Goal: Information Seeking & Learning: Learn about a topic

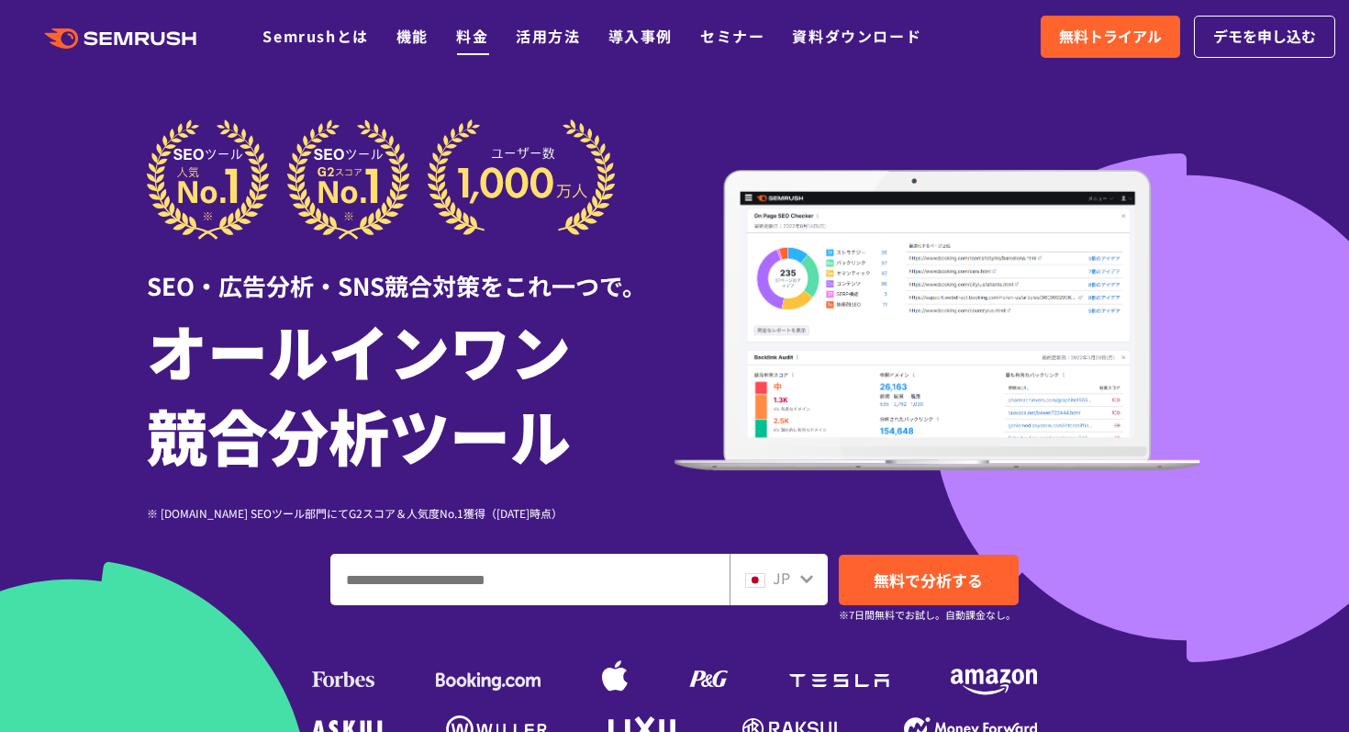
click at [472, 35] on link "料金" at bounding box center [472, 36] width 32 height 22
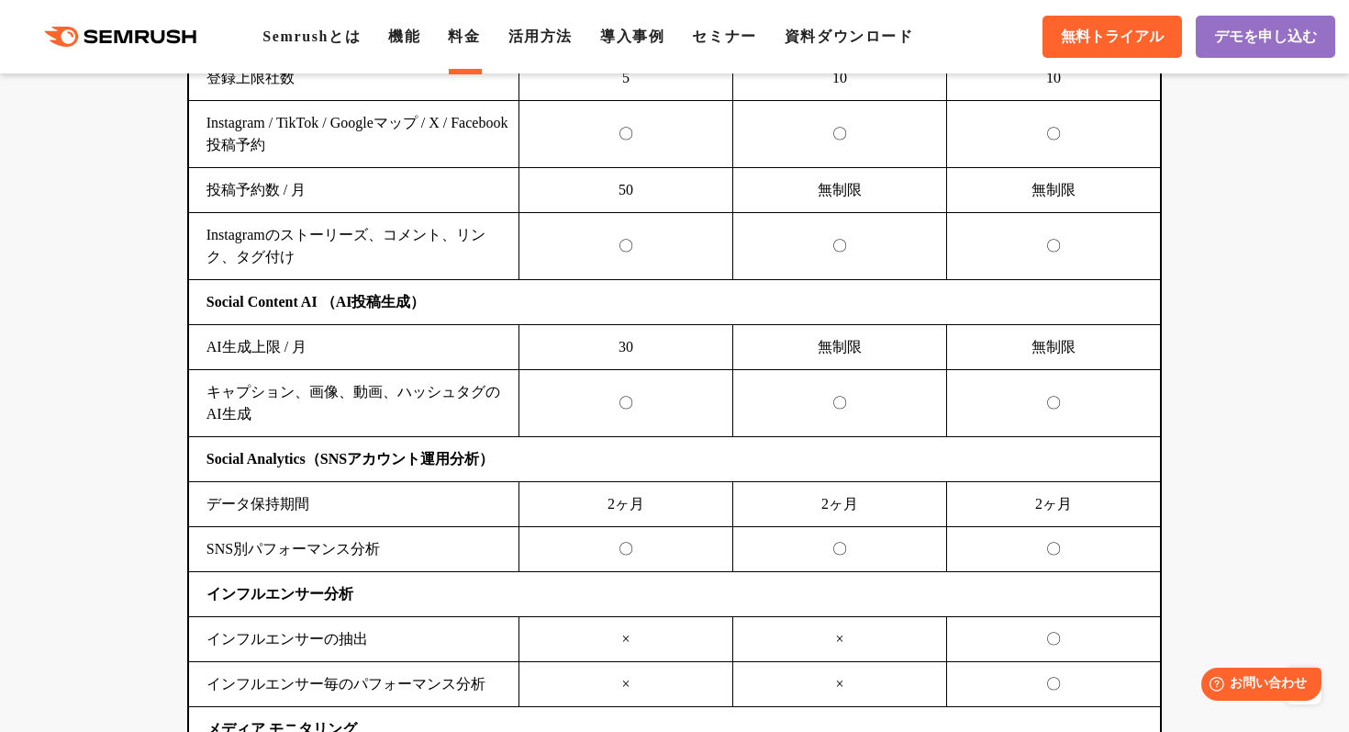
scroll to position [4035, 0]
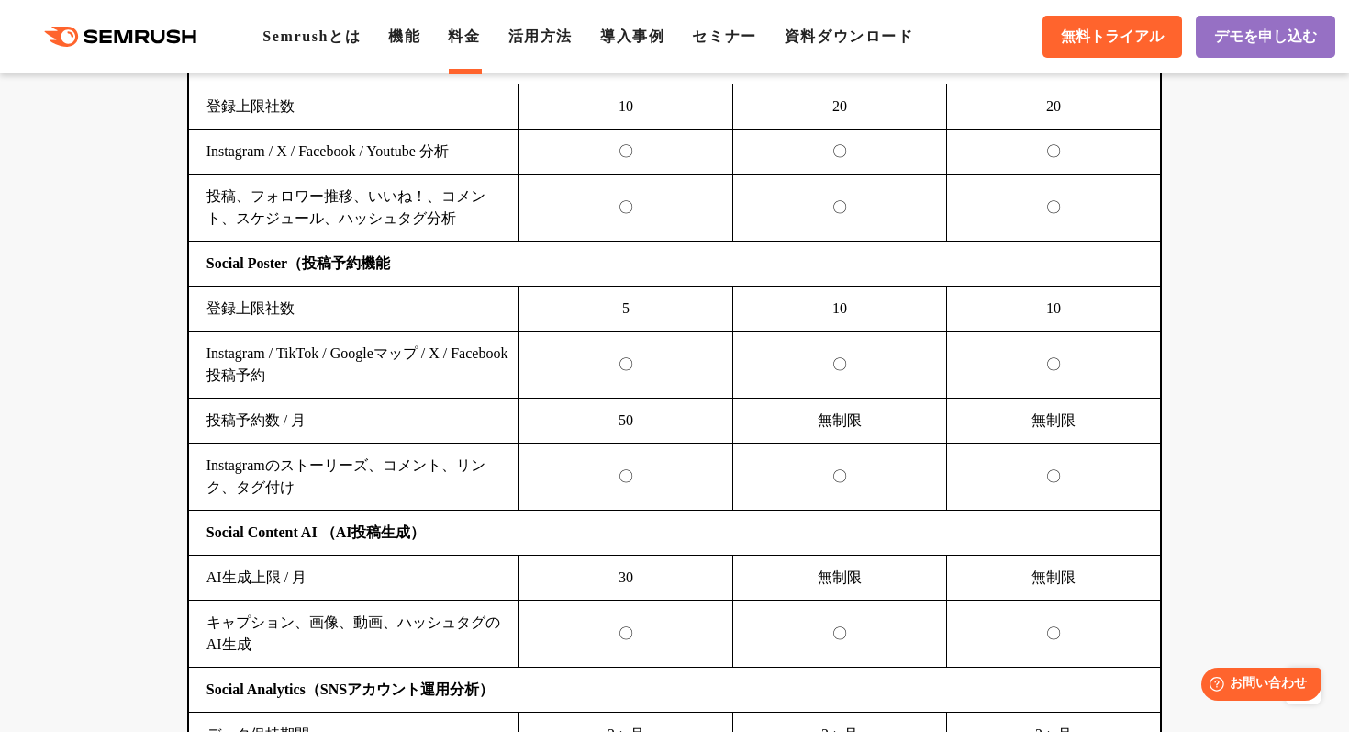
click at [166, 31] on icon at bounding box center [160, 37] width 14 height 14
